Goal: Answer question/provide support: Share knowledge or assist other users

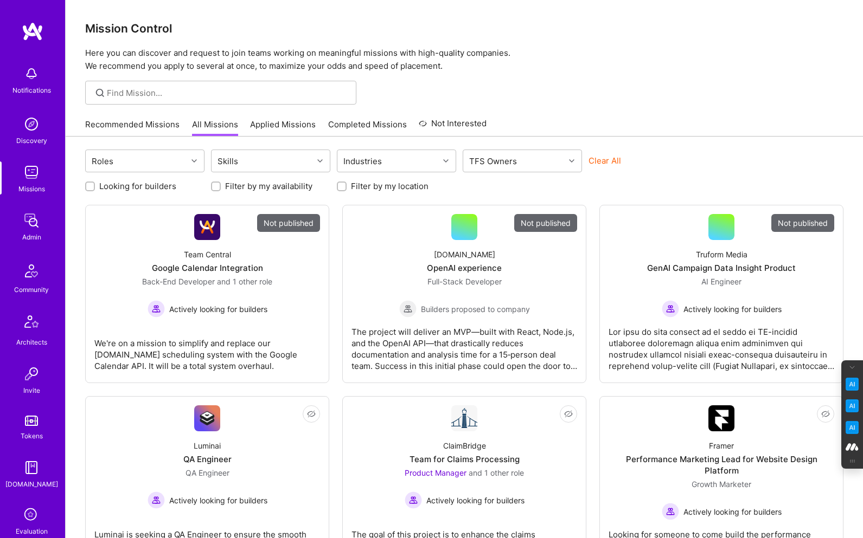
scroll to position [72, 0]
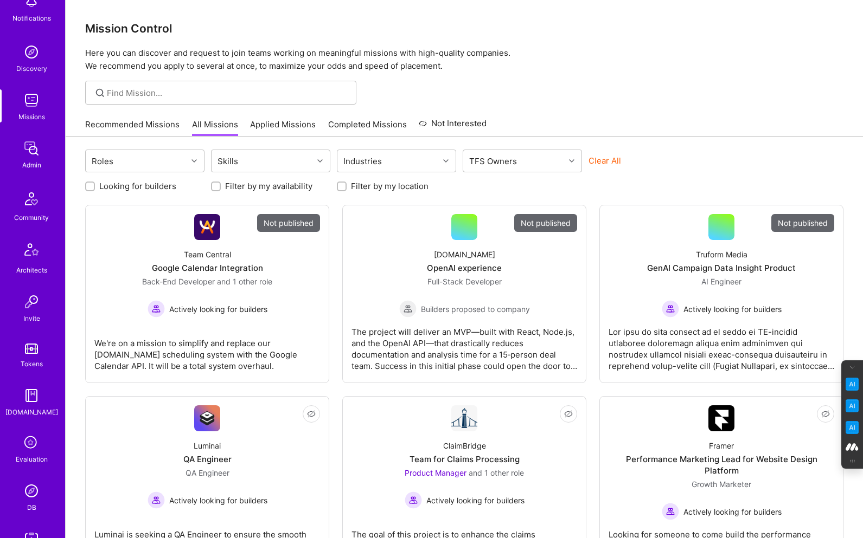
click at [34, 491] on img at bounding box center [32, 491] width 22 height 22
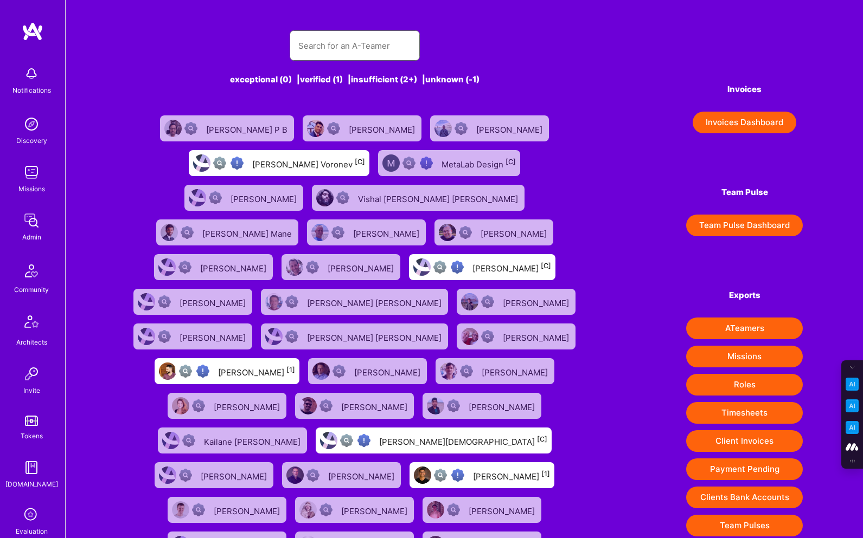
click at [300, 48] on input "text" at bounding box center [354, 46] width 113 height 28
paste input "[EMAIL_ADDRESS][DOMAIN_NAME]"
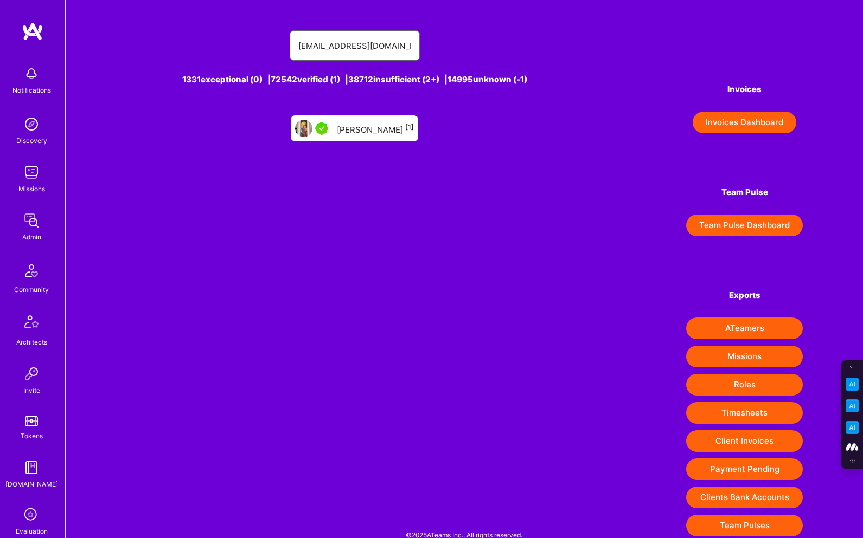
type input "[EMAIL_ADDRESS][DOMAIN_NAME]"
click at [376, 129] on div "[PERSON_NAME] [1]" at bounding box center [375, 128] width 77 height 14
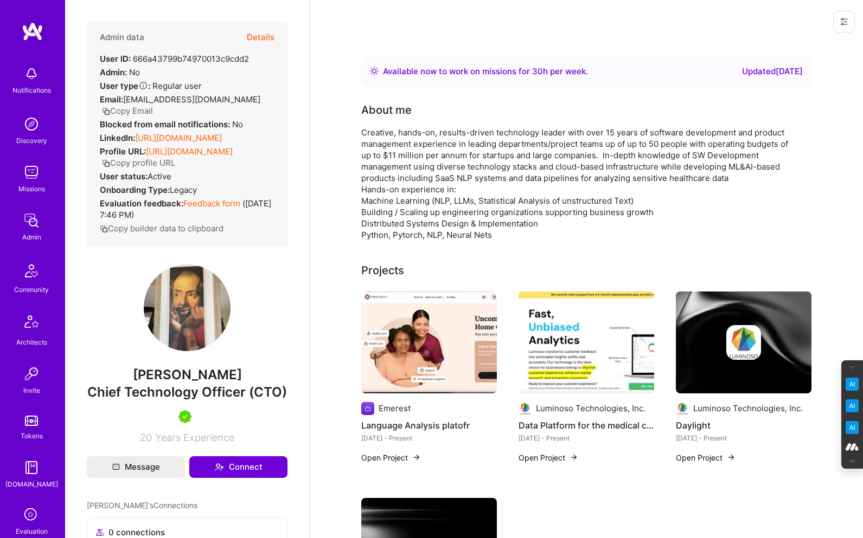
click at [843, 18] on icon at bounding box center [843, 21] width 9 height 9
click at [786, 46] on button "Login as Alex" at bounding box center [797, 47] width 114 height 28
